Goal: Task Accomplishment & Management: Use online tool/utility

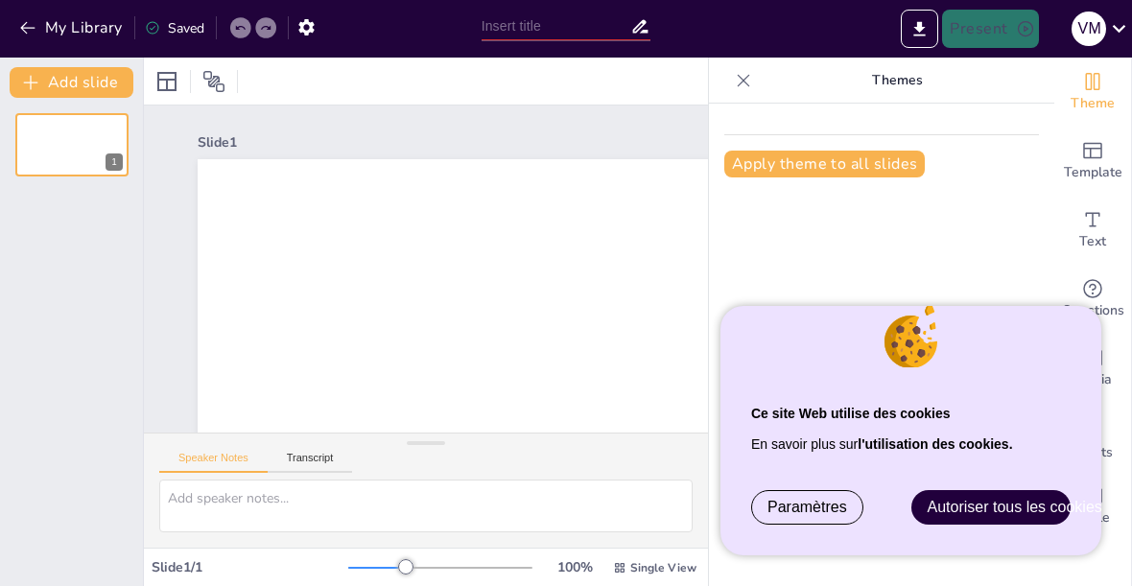
type input "New Sendsteps"
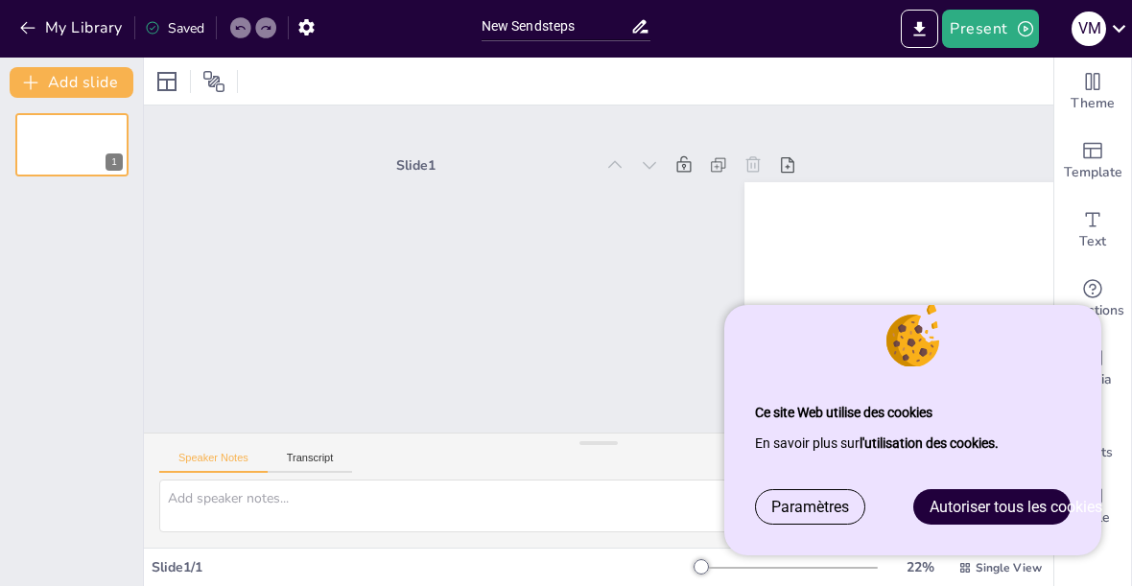
click at [985, 499] on span "Autoriser tous les cookies" at bounding box center [1016, 507] width 173 height 18
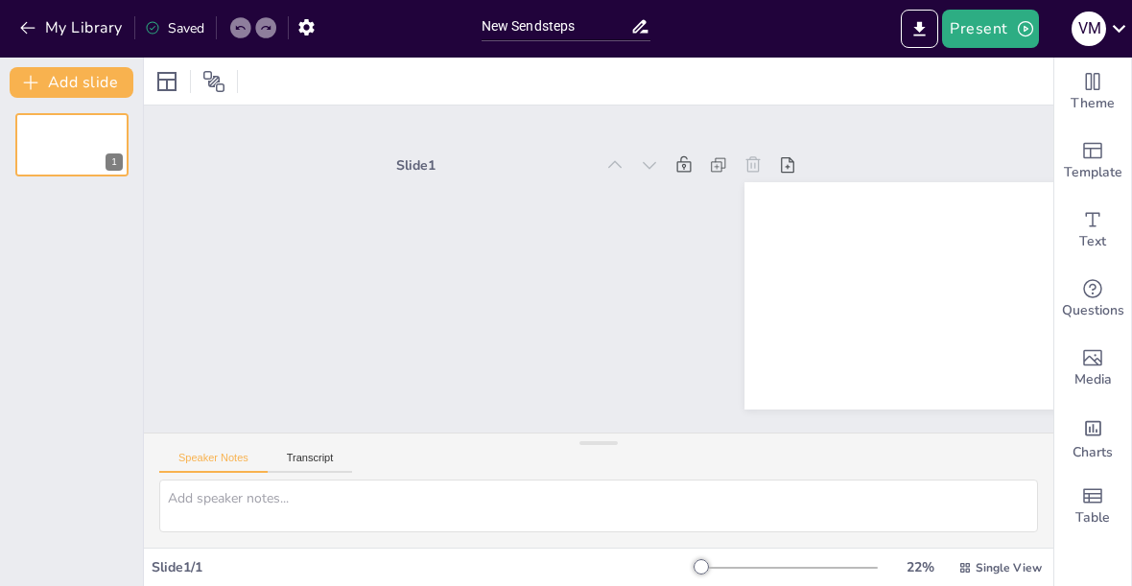
click at [1092, 300] on span "Questions" at bounding box center [1093, 310] width 62 height 21
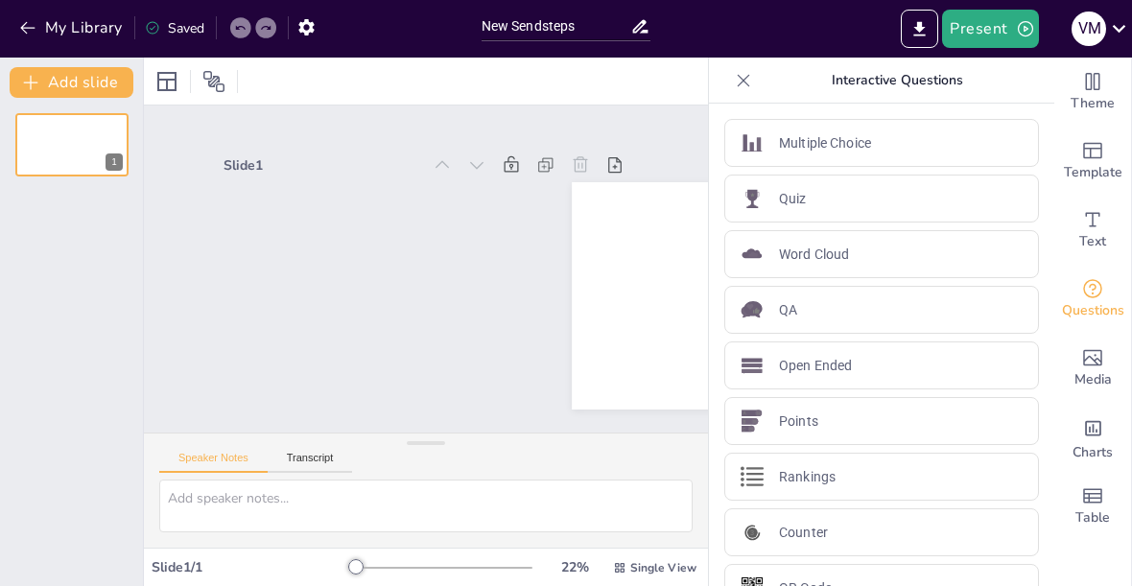
click at [955, 310] on div "QA" at bounding box center [882, 310] width 315 height 48
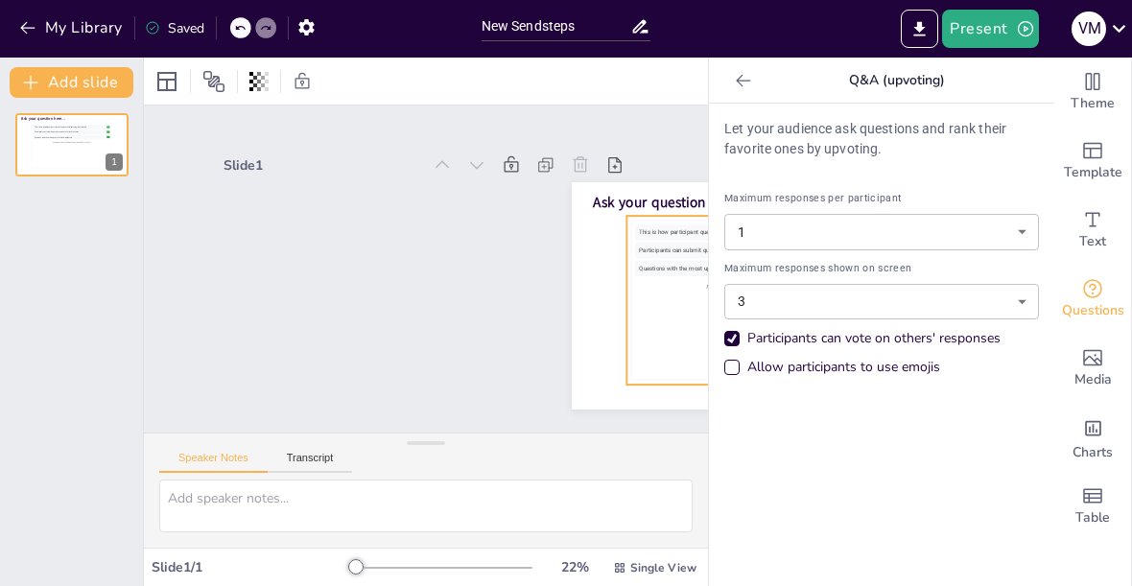
click at [747, 89] on icon at bounding box center [743, 80] width 19 height 19
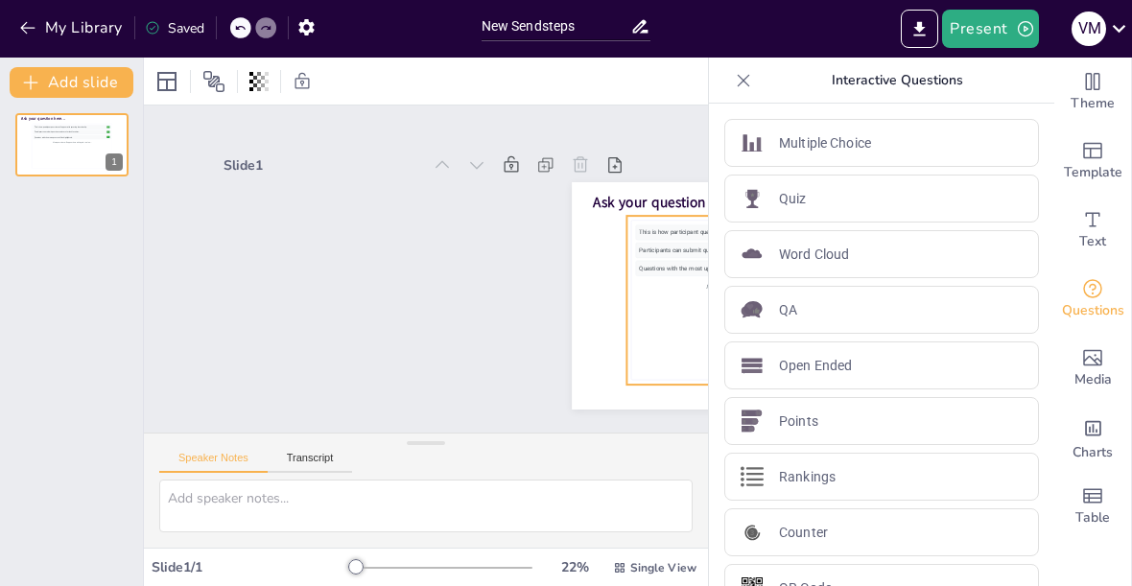
click at [893, 367] on div "Open Ended" at bounding box center [882, 366] width 315 height 48
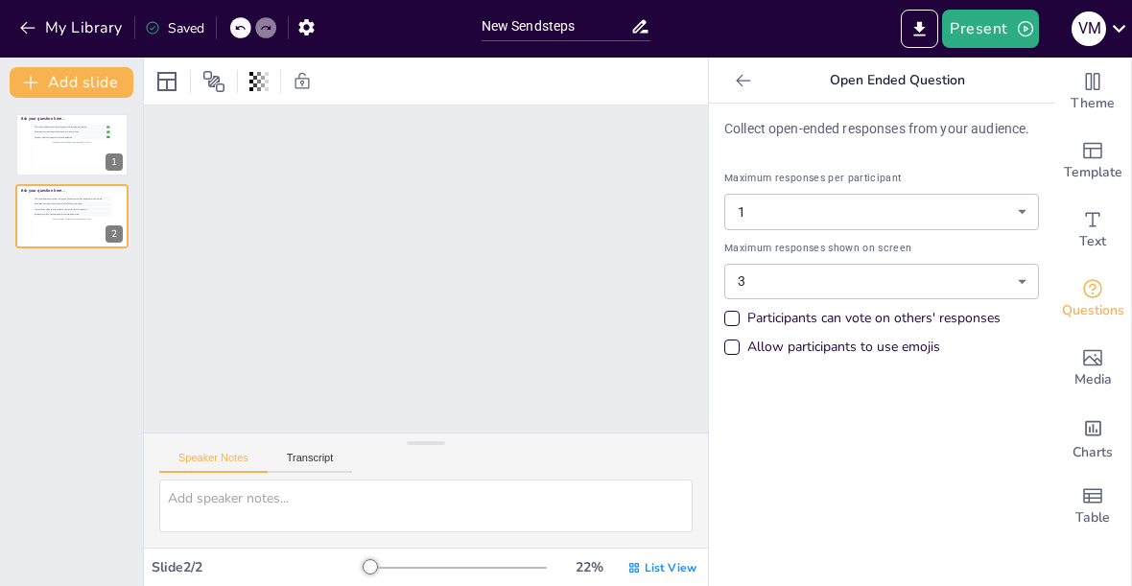
click at [1008, 210] on body "Ce site Web utilise des cookies En savoir plus sur l'utilisation des cookies. P…" at bounding box center [566, 293] width 1132 height 586
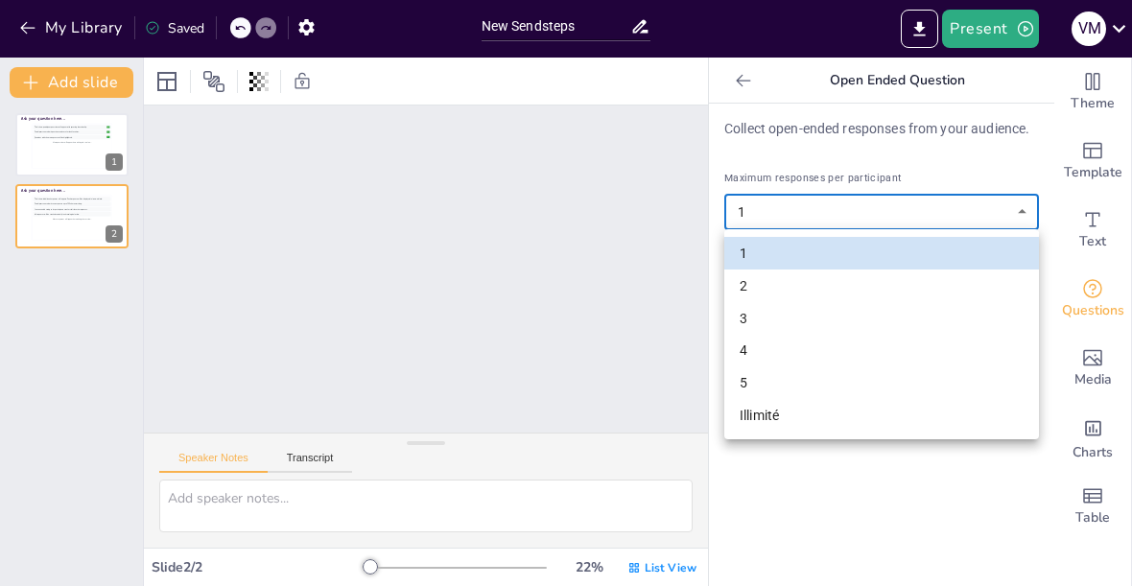
click at [821, 417] on li "Illimité" at bounding box center [882, 415] width 315 height 33
type input "unlimited"
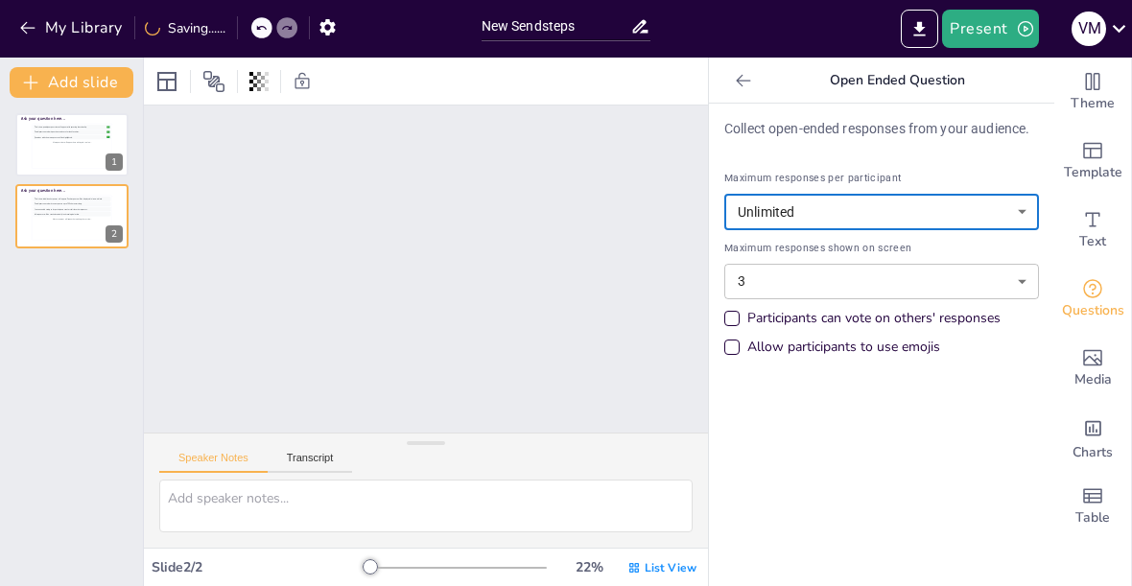
click at [970, 288] on body "Ce site Web utilise des cookies En savoir plus sur l'utilisation des cookies. P…" at bounding box center [566, 293] width 1132 height 586
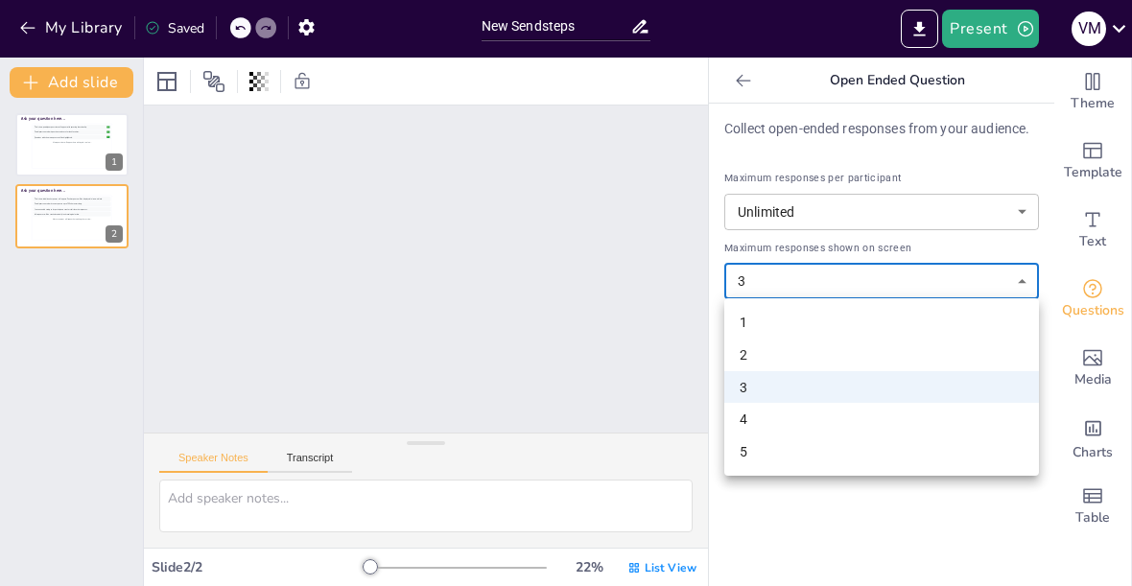
click at [848, 450] on li "5" at bounding box center [882, 452] width 315 height 33
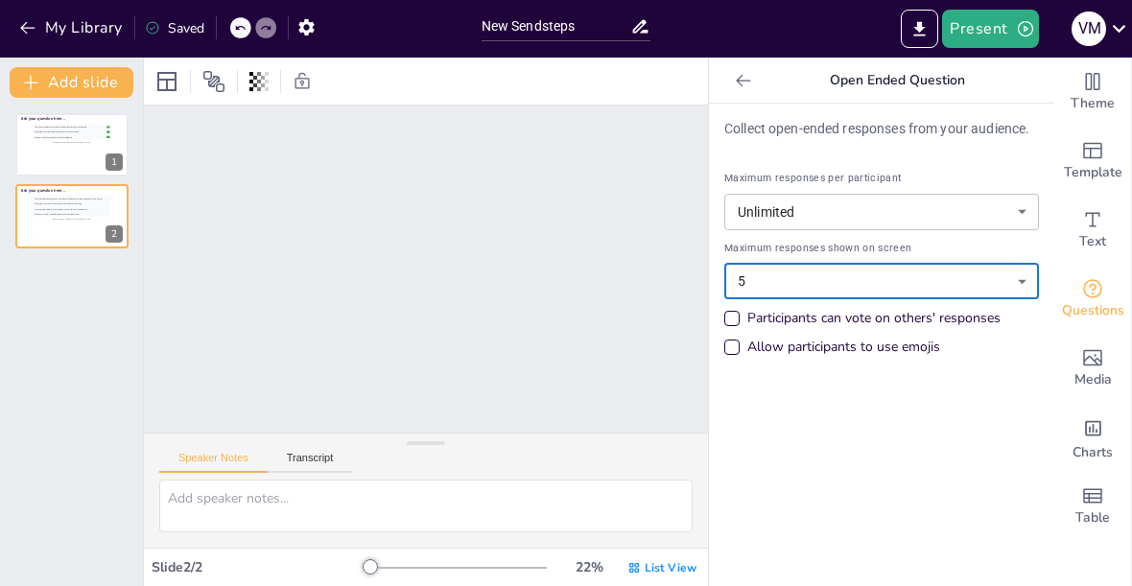
click at [932, 273] on body "Ce site Web utilise des cookies En savoir plus sur l'utilisation des cookies. P…" at bounding box center [566, 293] width 1132 height 586
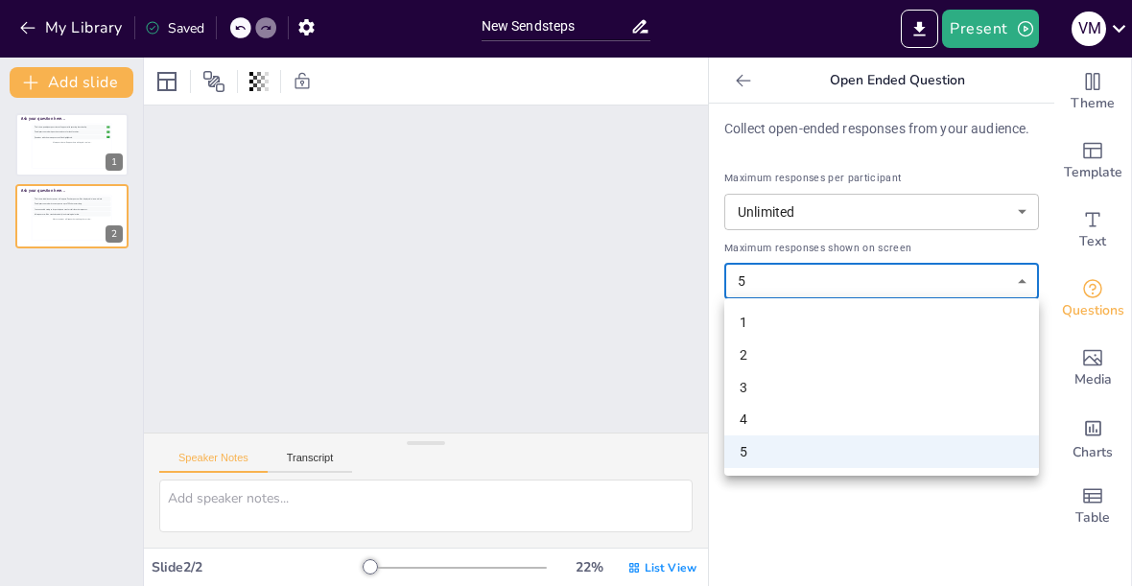
click at [841, 391] on li "3" at bounding box center [882, 387] width 315 height 33
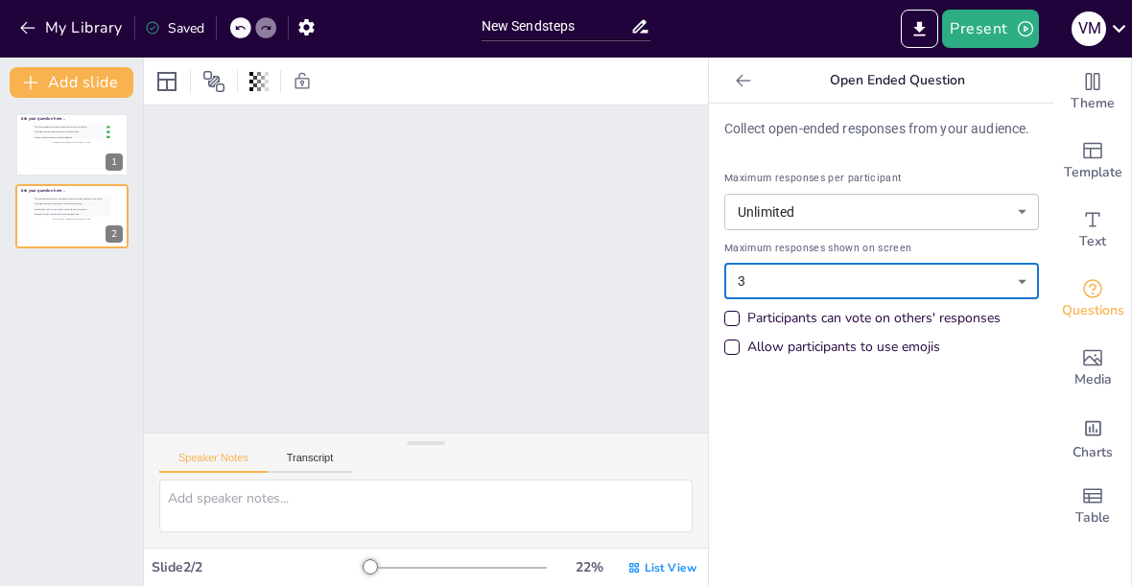
click at [919, 278] on body "Ce site Web utilise des cookies En savoir plus sur l'utilisation des cookies. P…" at bounding box center [566, 293] width 1132 height 586
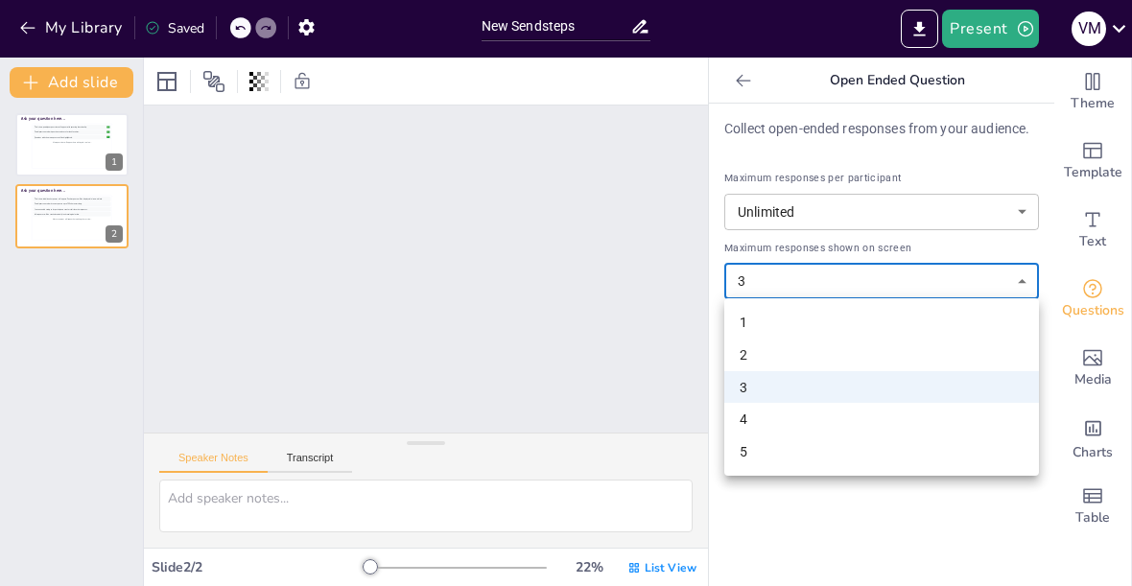
click at [842, 445] on li "5" at bounding box center [882, 452] width 315 height 33
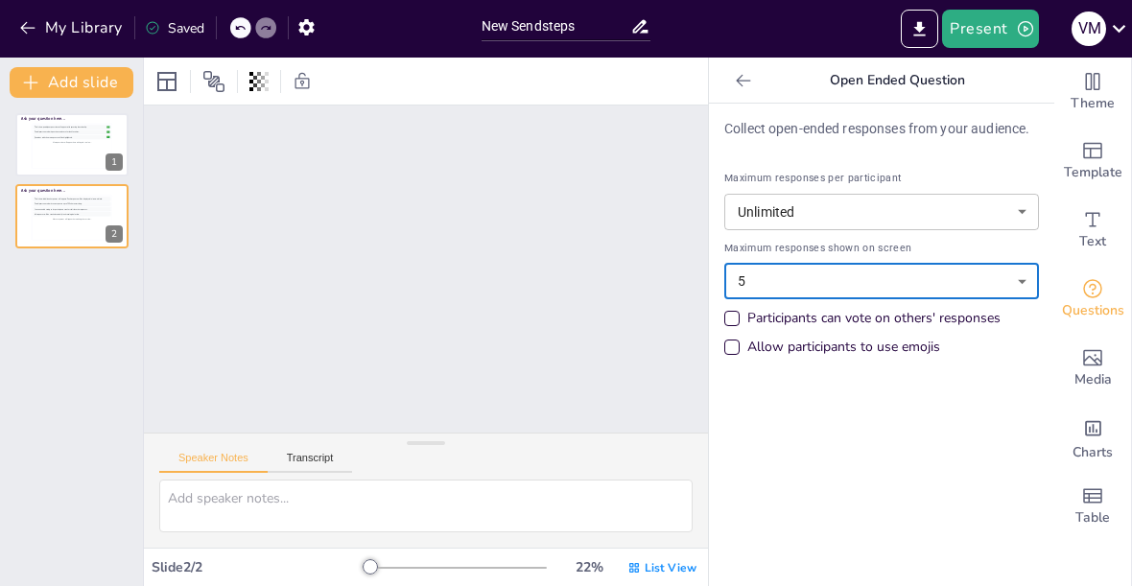
type input "5"
click at [864, 512] on div "Collect open-ended responses from your audience. Maximum responses per particip…" at bounding box center [881, 345] width 345 height 483
click at [748, 83] on icon at bounding box center [743, 80] width 19 height 19
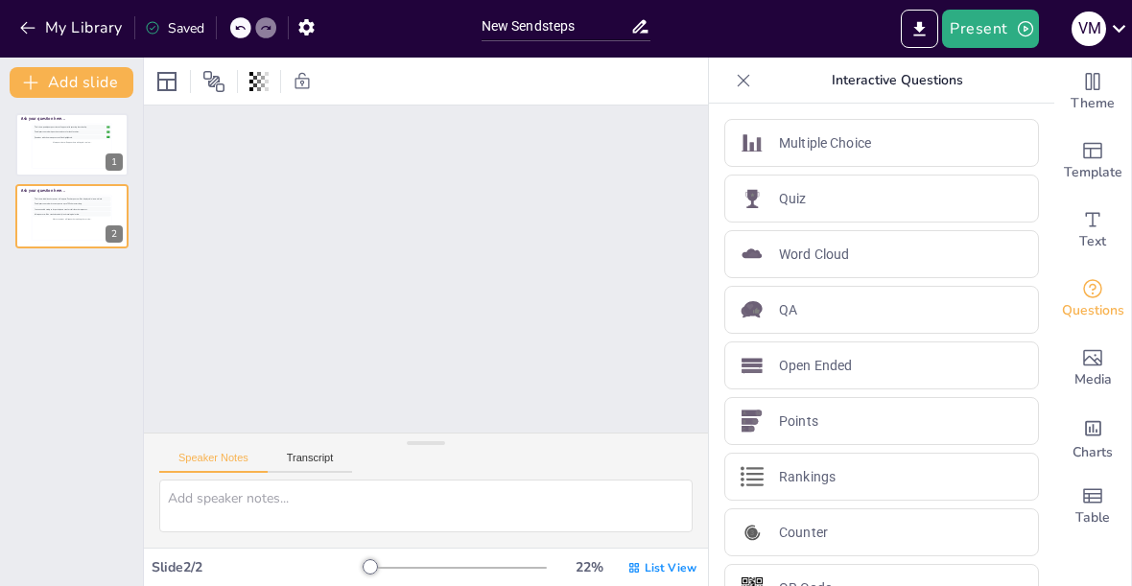
click at [750, 90] on div at bounding box center [743, 80] width 31 height 31
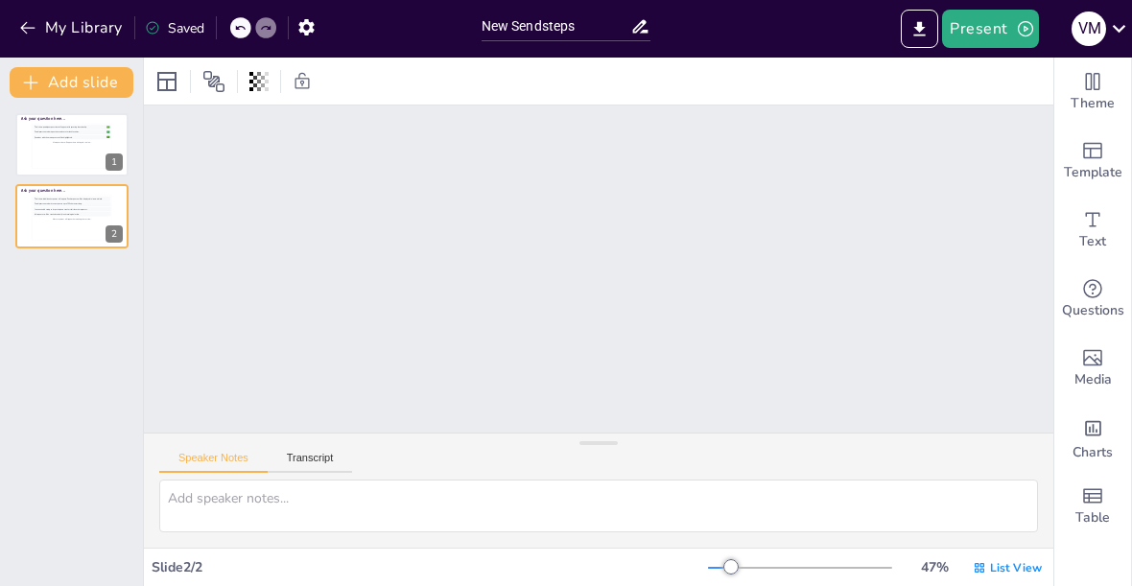
click at [733, 570] on div at bounding box center [731, 566] width 15 height 15
click at [326, 457] on button "Transcript" at bounding box center [310, 462] width 85 height 21
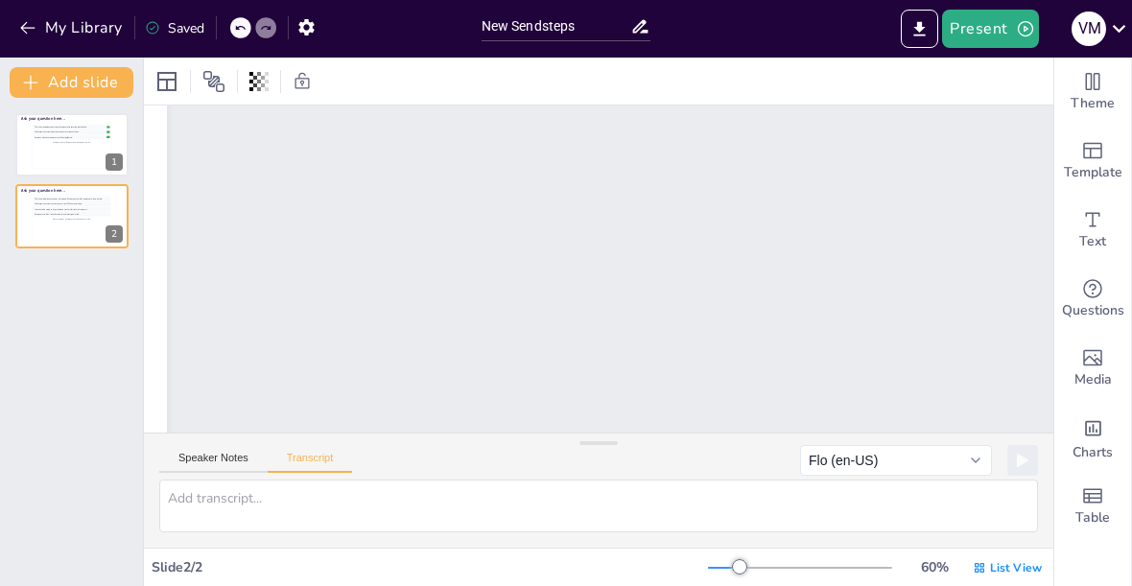
click at [53, 152] on div "This is how participant questions will appear with upvoting functionality. 👍 5 …" at bounding box center [73, 146] width 78 height 42
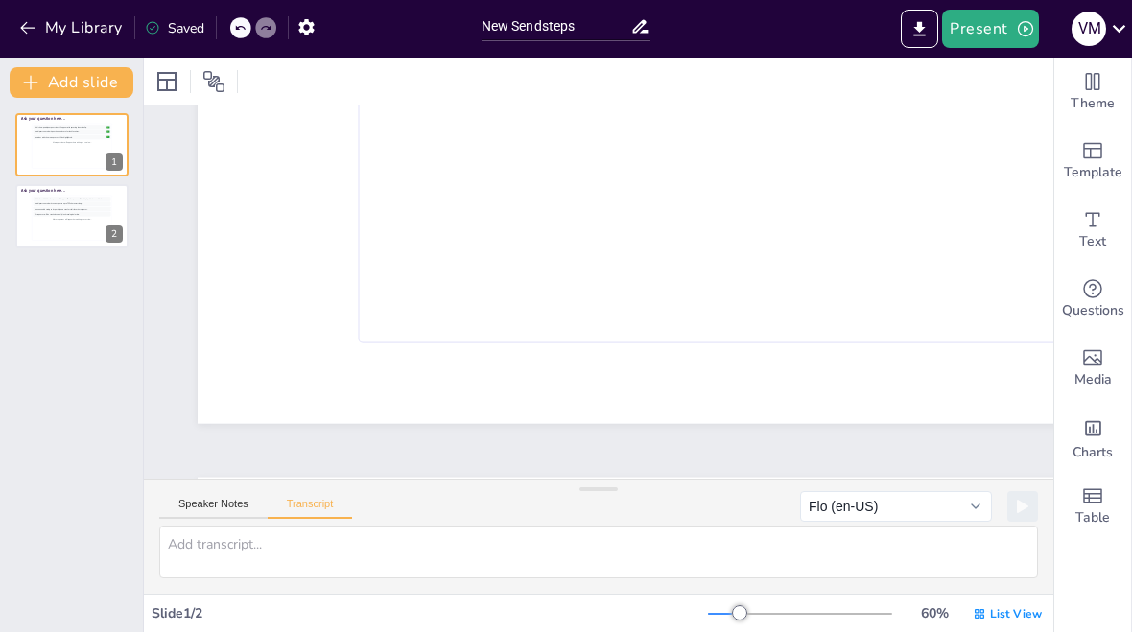
click at [735, 585] on div at bounding box center [739, 613] width 15 height 15
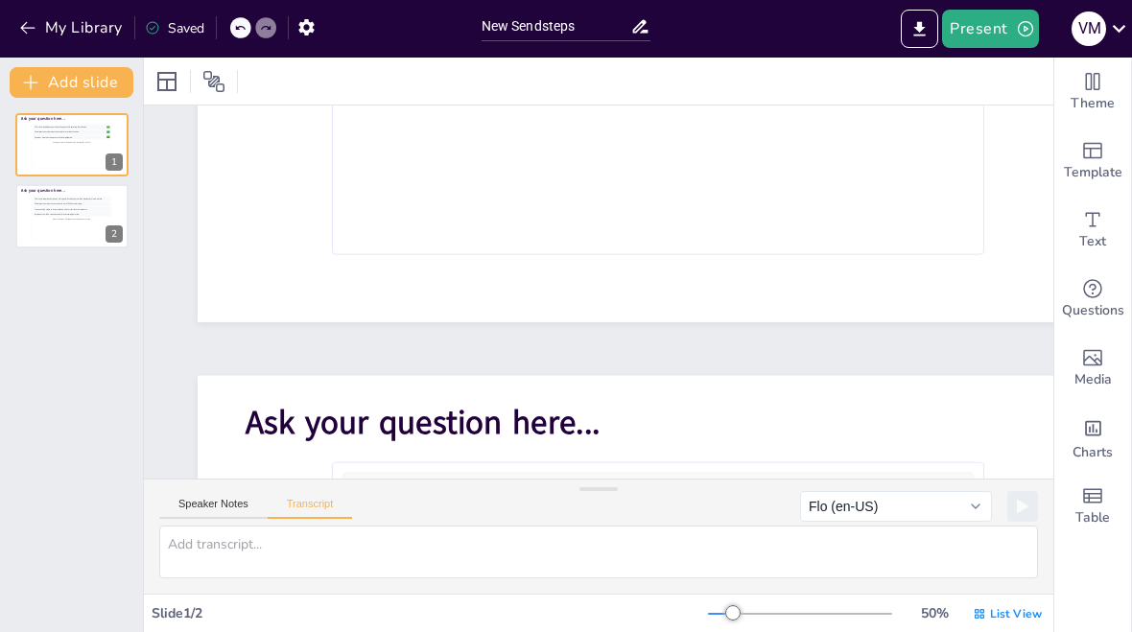
click at [709, 585] on div at bounding box center [800, 614] width 184 height 15
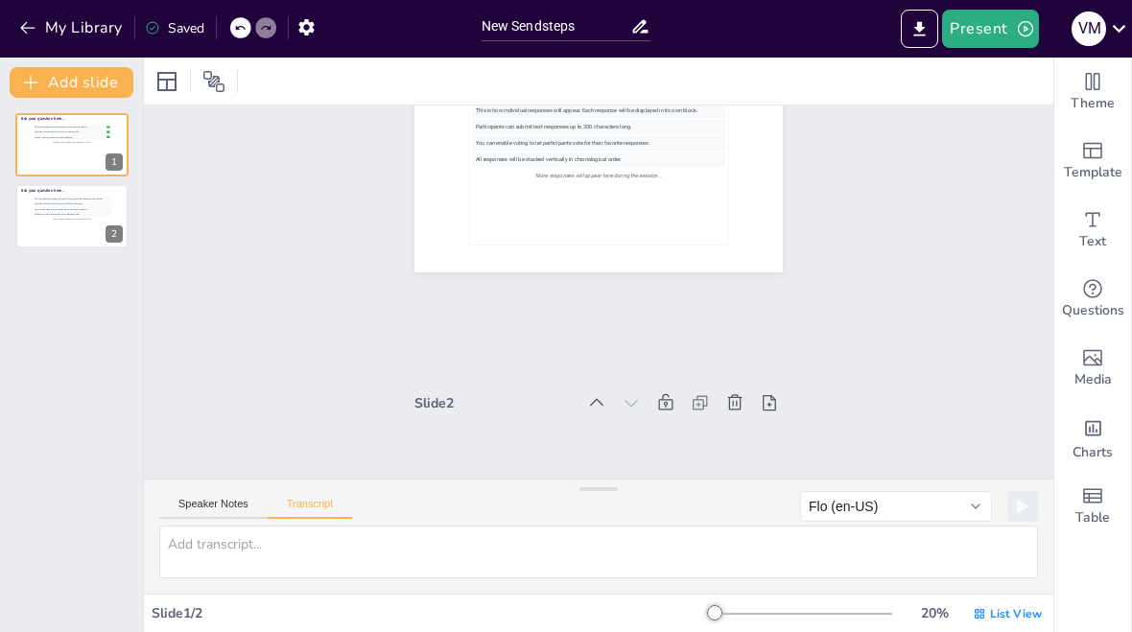
click at [717, 585] on div at bounding box center [714, 613] width 15 height 15
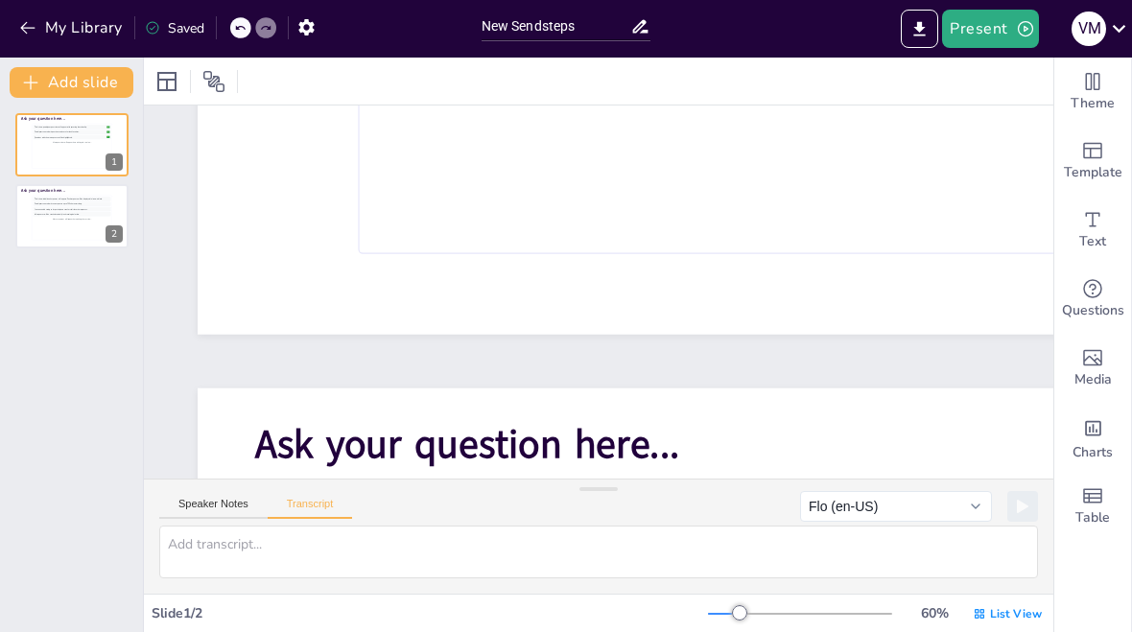
click at [1106, 25] on div "V M" at bounding box center [1089, 29] width 35 height 35
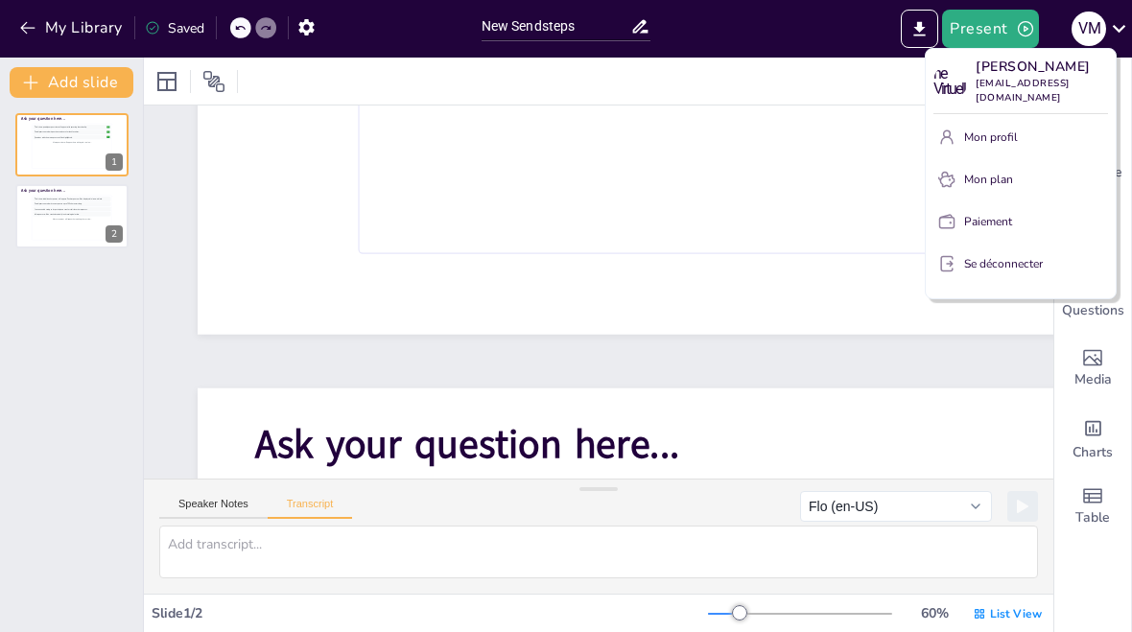
click at [1013, 130] on font "Mon profil" at bounding box center [991, 137] width 54 height 15
